Goal: Task Accomplishment & Management: Manage account settings

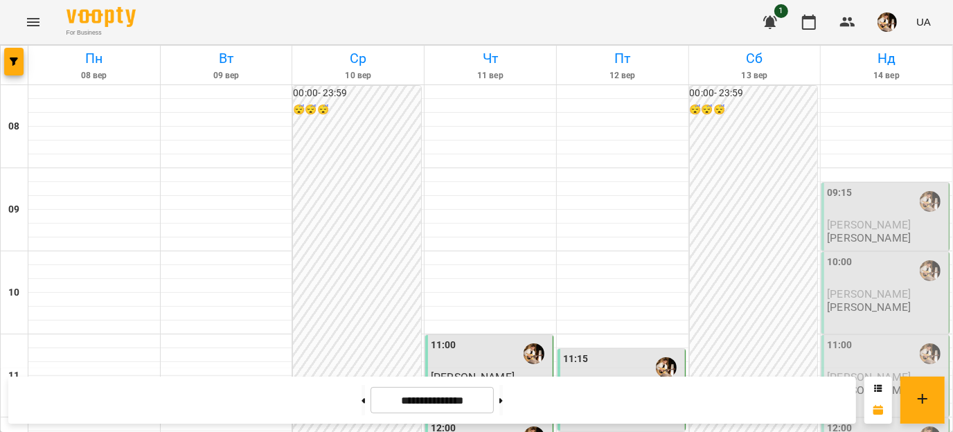
scroll to position [554, 0]
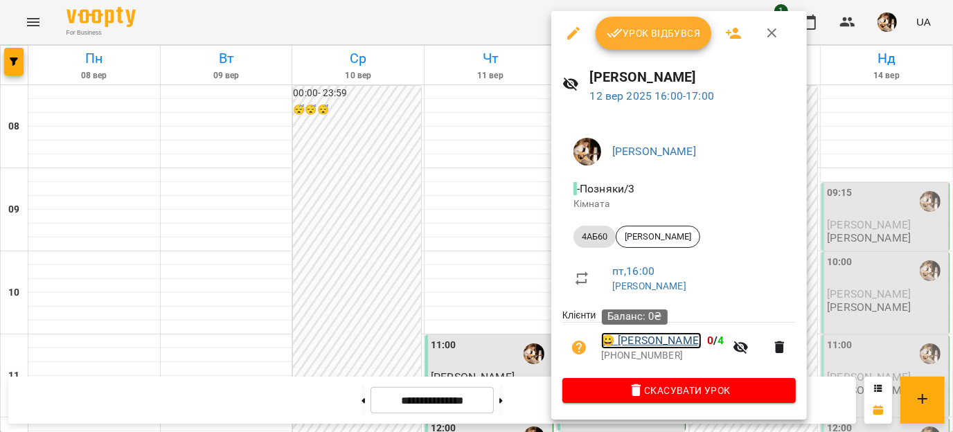
click at [644, 335] on link "😀 Гах Аріна" at bounding box center [651, 340] width 100 height 17
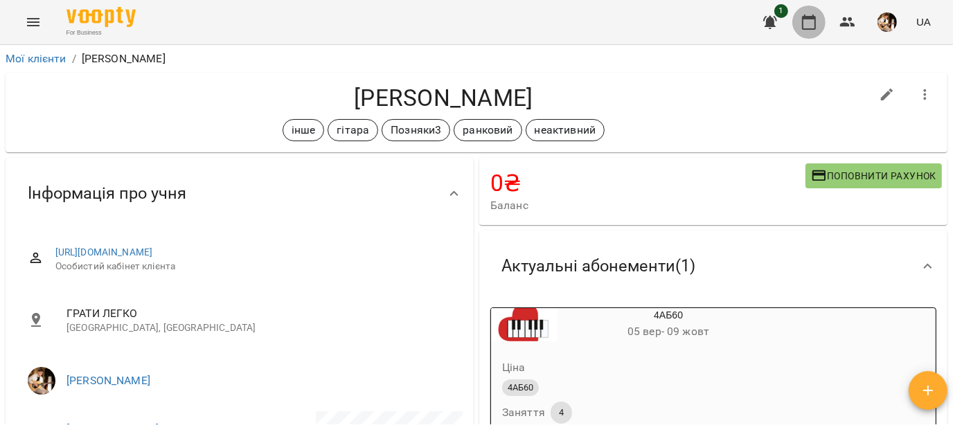
click at [805, 25] on icon "button" at bounding box center [809, 22] width 17 height 17
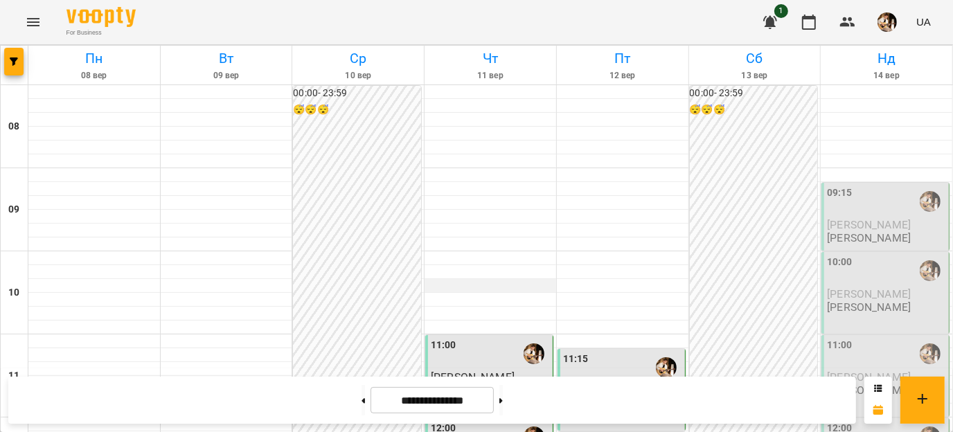
scroll to position [584, 0]
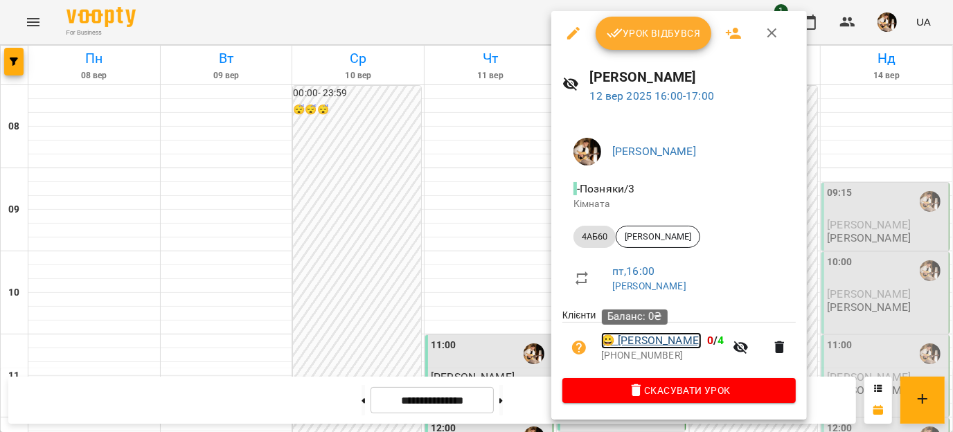
click at [648, 336] on link "😀 Гах Аріна" at bounding box center [651, 340] width 100 height 17
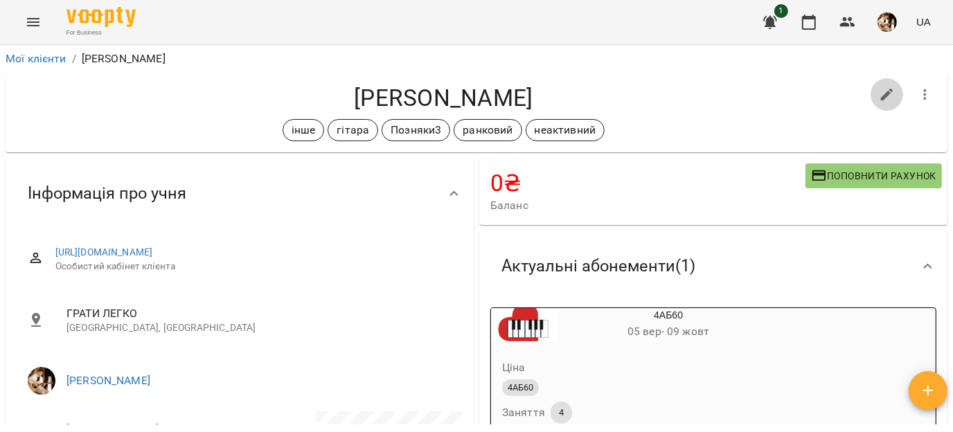
click at [871, 95] on button "button" at bounding box center [887, 94] width 33 height 33
select select "**"
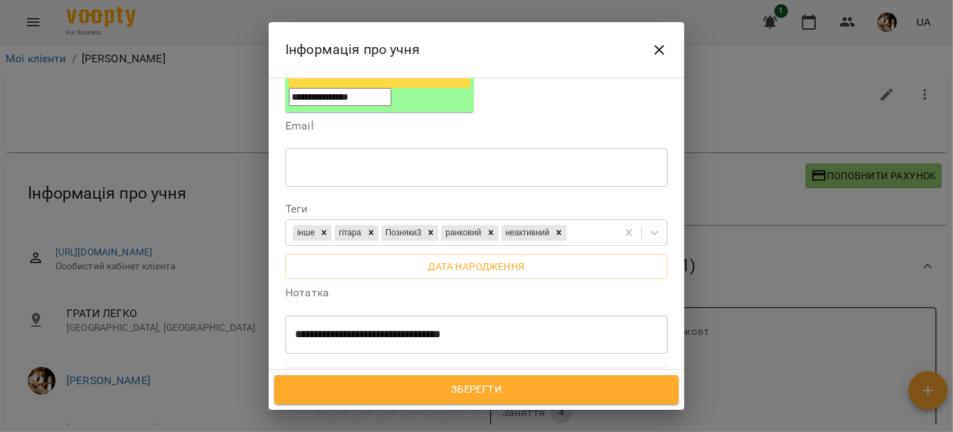
scroll to position [287, 0]
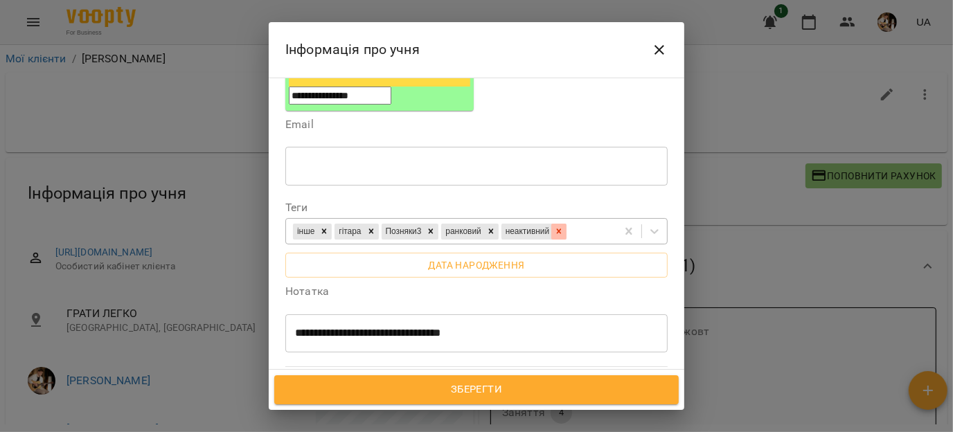
click at [564, 227] on icon at bounding box center [559, 232] width 10 height 10
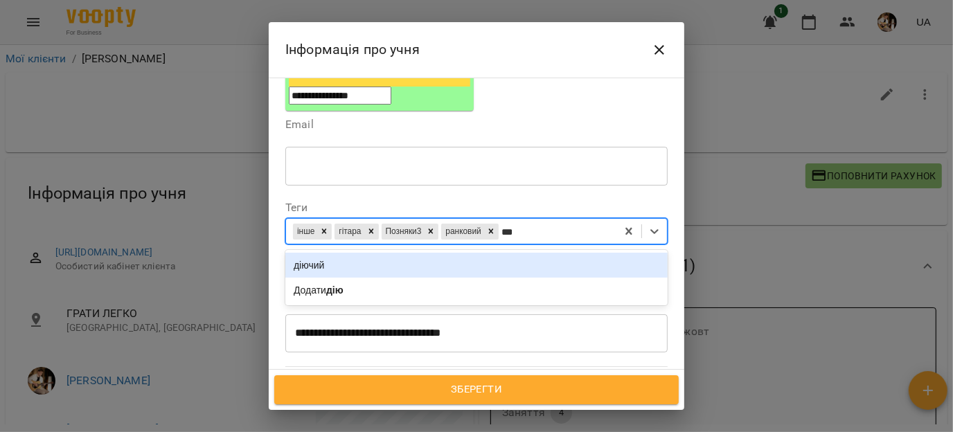
type input "****"
click at [340, 253] on div "діючий" at bounding box center [476, 265] width 382 height 25
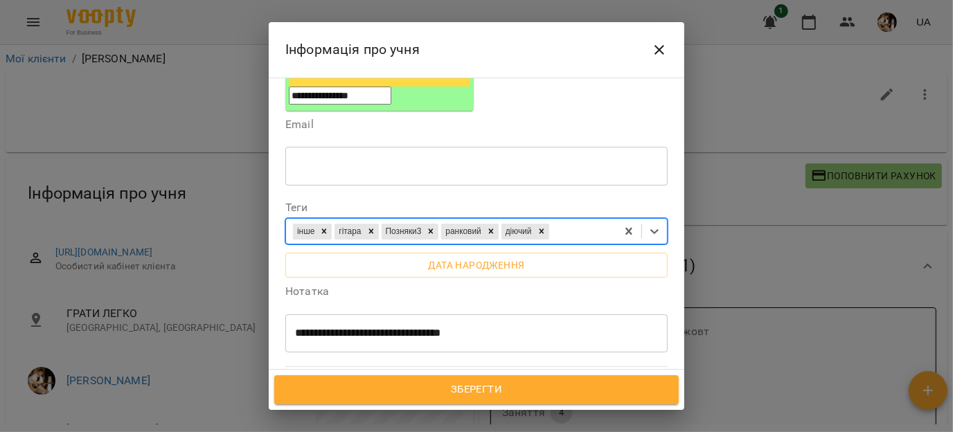
click at [427, 392] on span "Зберегти" at bounding box center [477, 390] width 374 height 18
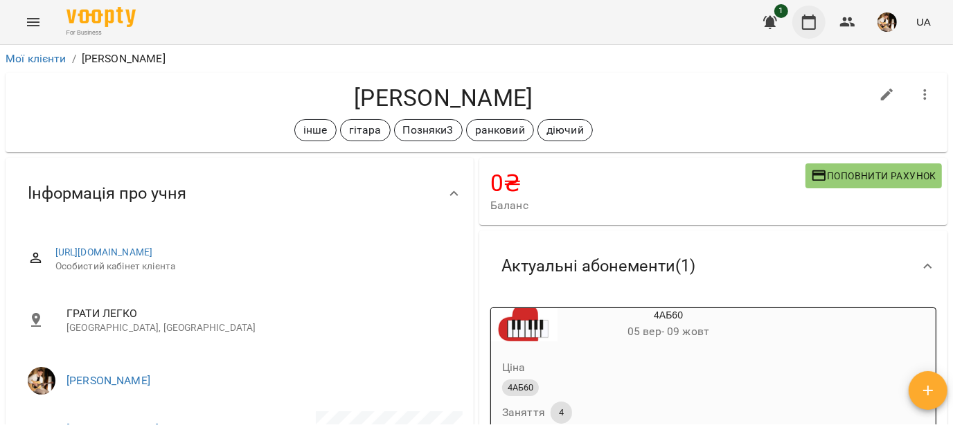
click at [809, 27] on icon "button" at bounding box center [809, 22] width 17 height 17
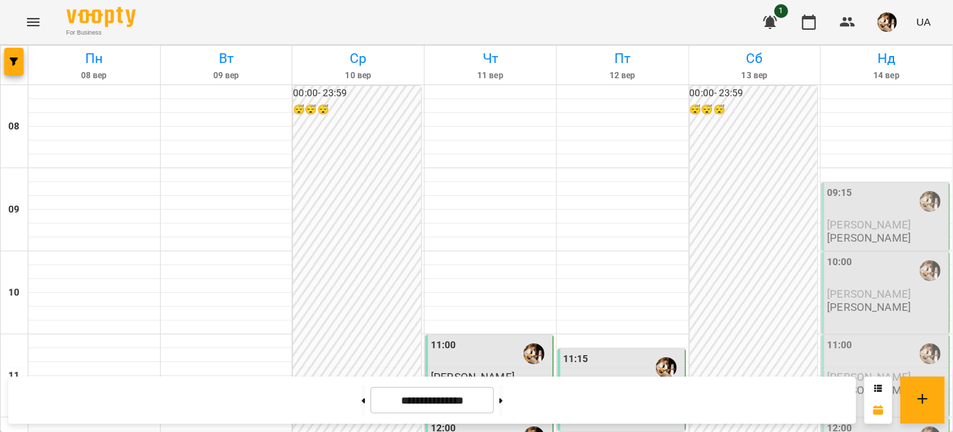
scroll to position [549, 0]
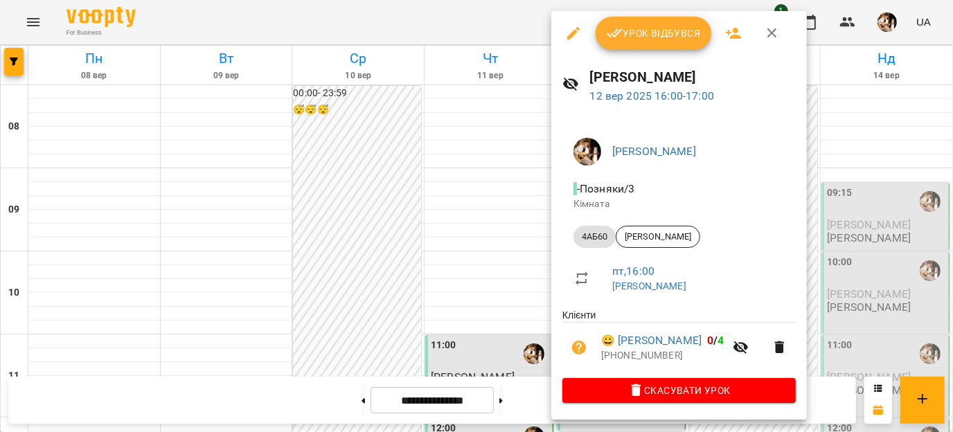
click at [635, 32] on span "Урок відбувся" at bounding box center [654, 33] width 94 height 17
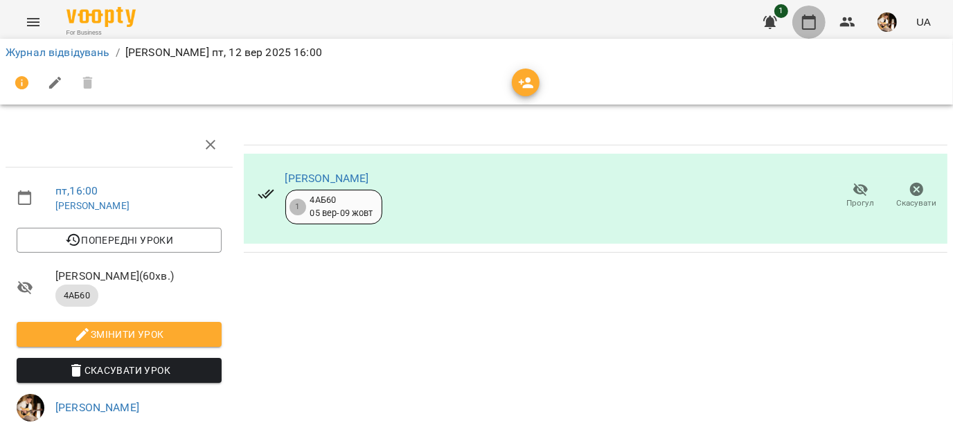
click at [811, 30] on button "button" at bounding box center [808, 22] width 33 height 33
